Goal: Task Accomplishment & Management: Manage account settings

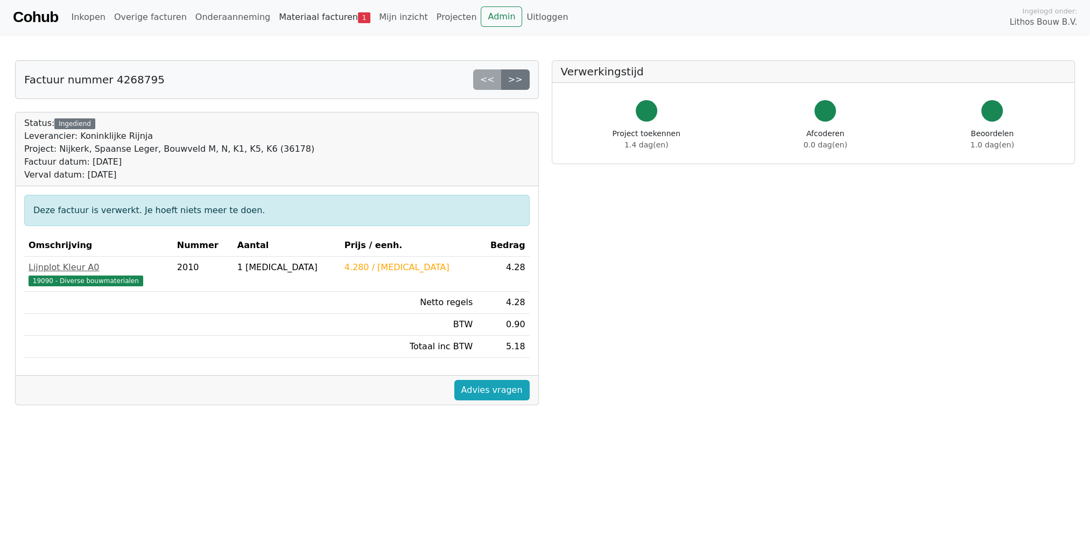
click at [291, 17] on link "Materiaal facturen 1" at bounding box center [325, 17] width 100 height 22
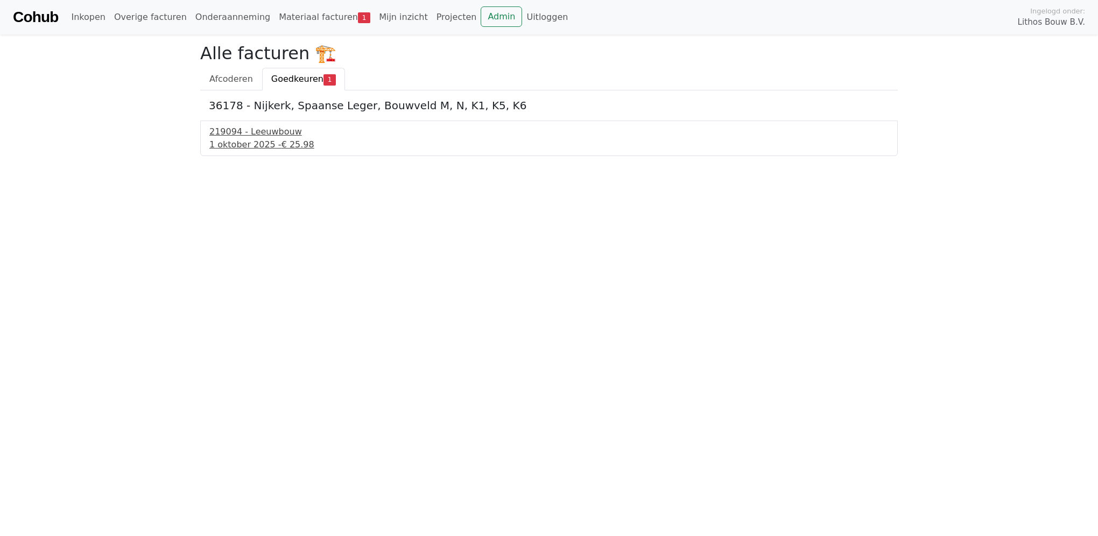
click at [273, 140] on div "1 oktober 2025 - € 25.98" at bounding box center [548, 144] width 679 height 13
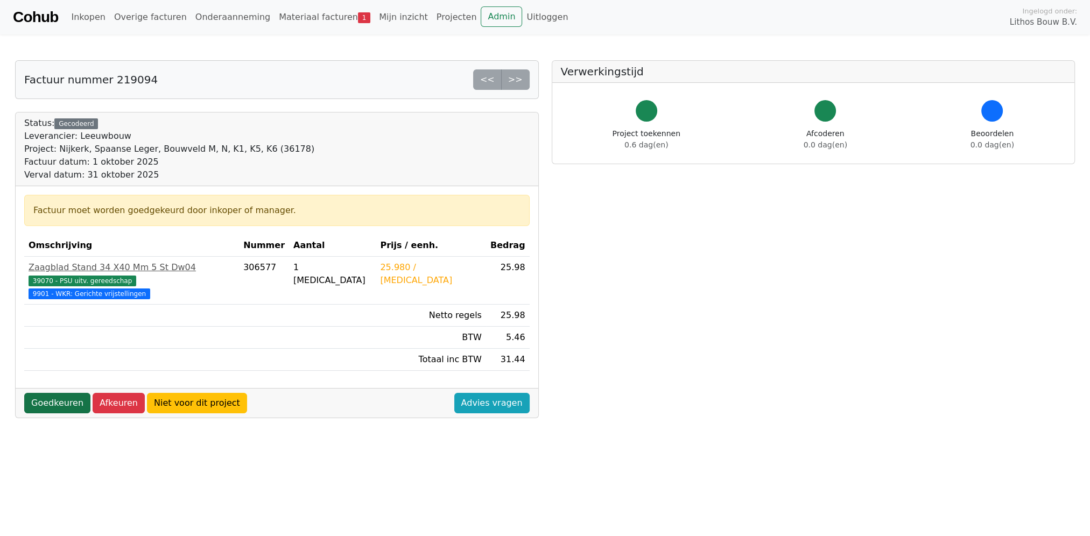
click at [52, 393] on link "Goedkeuren" at bounding box center [57, 403] width 66 height 20
